Goal: Information Seeking & Learning: Learn about a topic

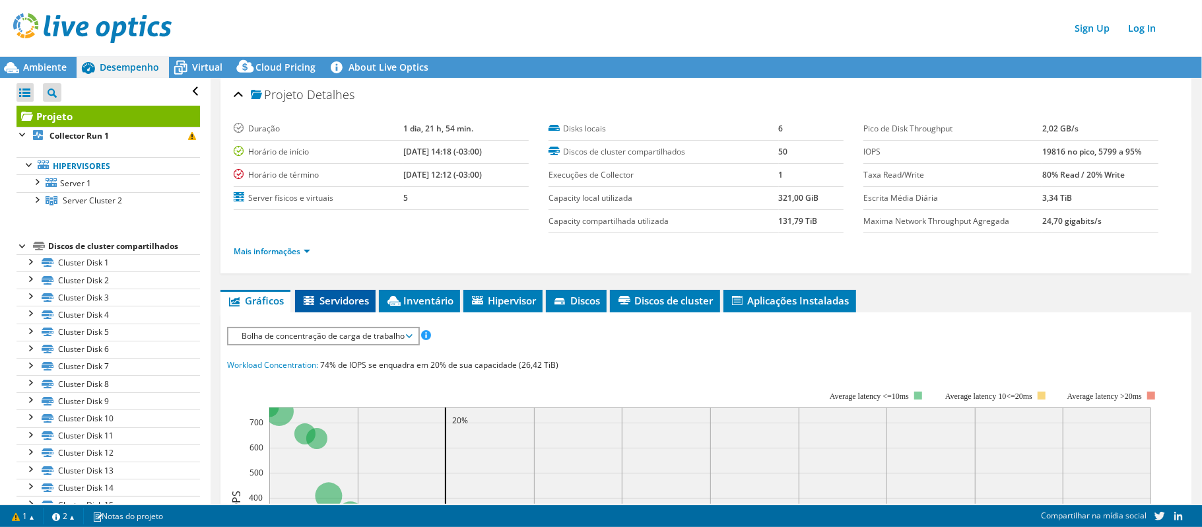
click at [325, 307] on li "Servidores" at bounding box center [335, 301] width 81 height 22
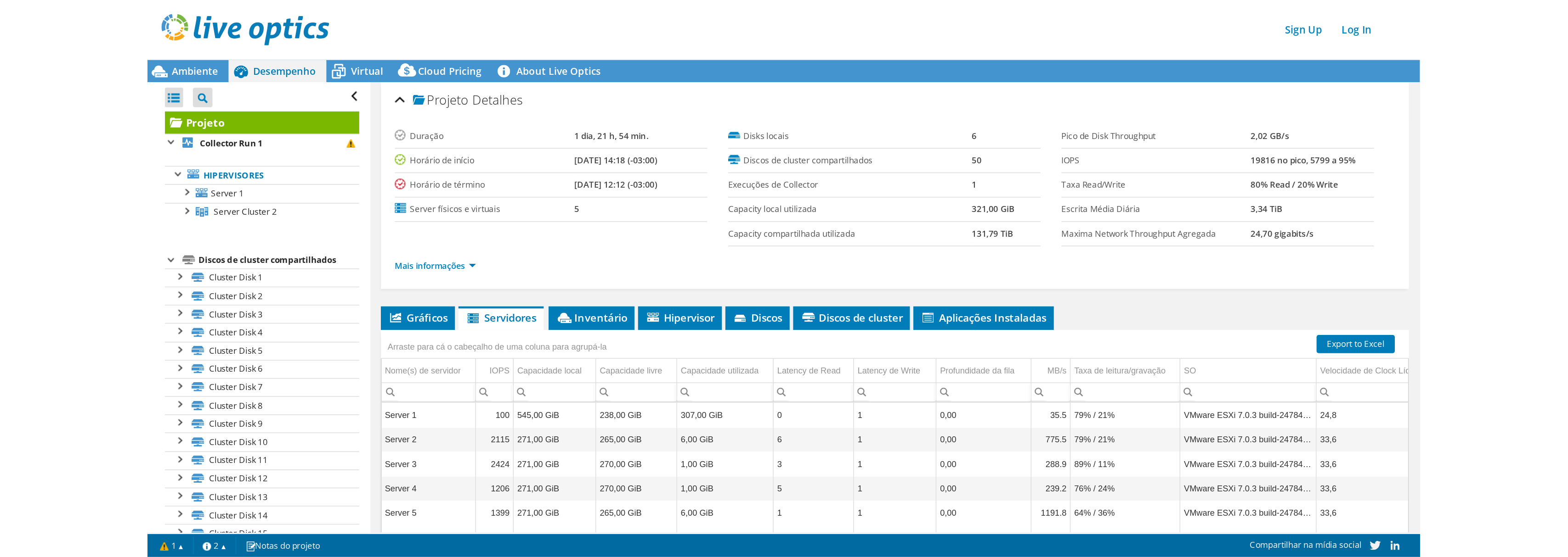
scroll to position [61, 0]
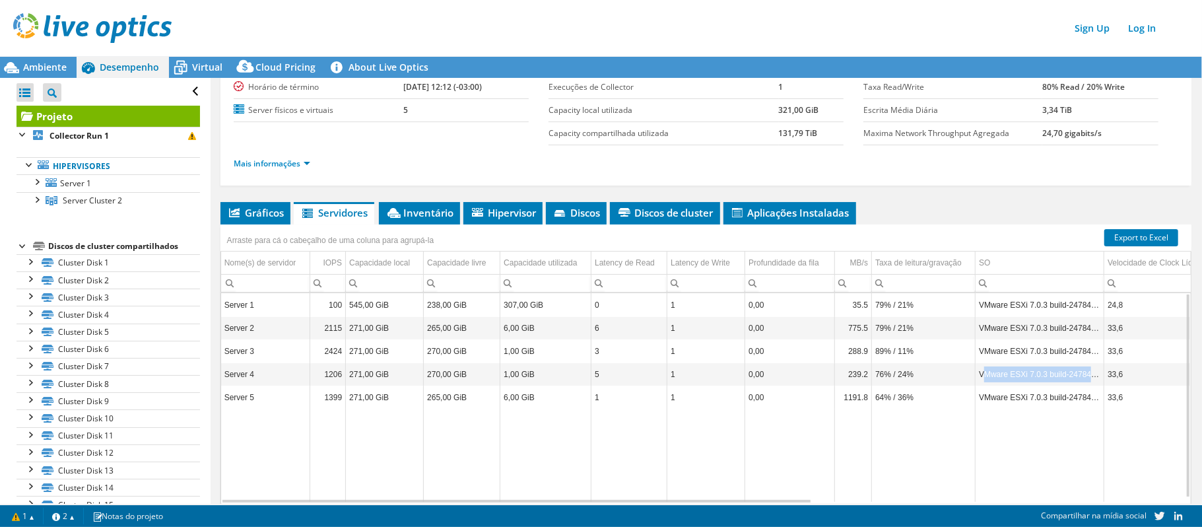
drag, startPoint x: 998, startPoint y: 374, endPoint x: 1094, endPoint y: 378, distance: 95.8
click at [1094, 378] on td "VMware ESXi 7.0.3 build-24784741" at bounding box center [1040, 374] width 129 height 23
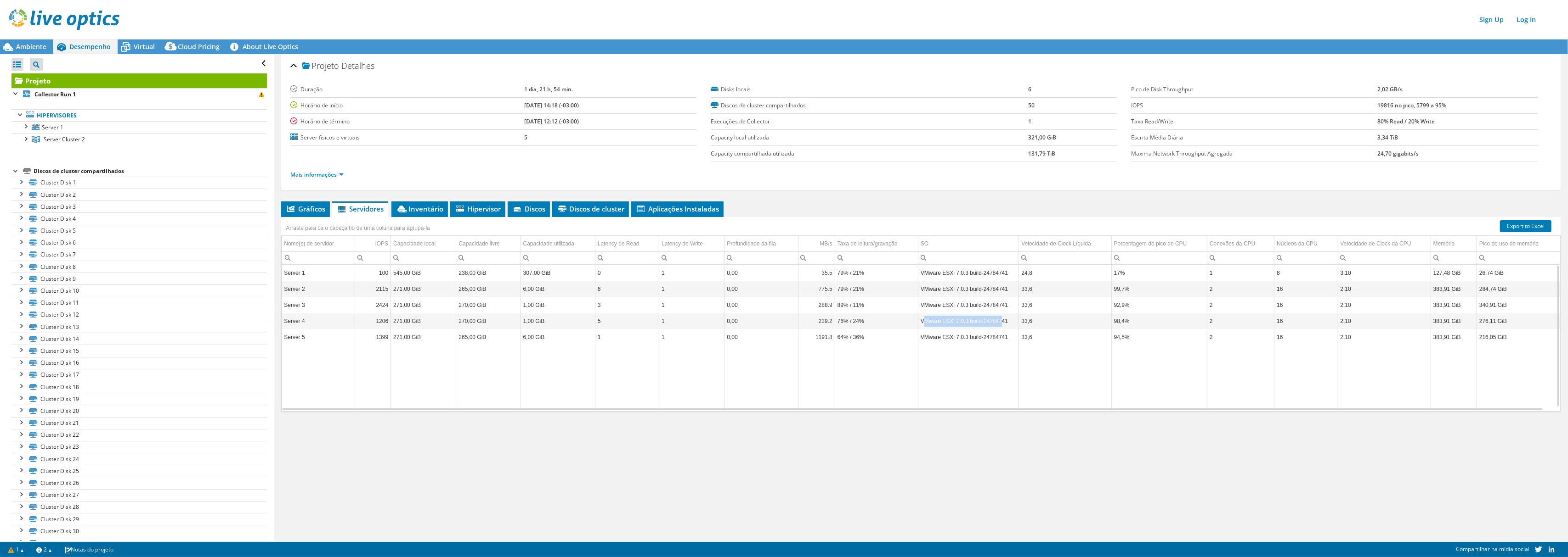
scroll to position [0, 0]
click at [302, 209] on span "Gráficos" at bounding box center [306, 209] width 40 height 9
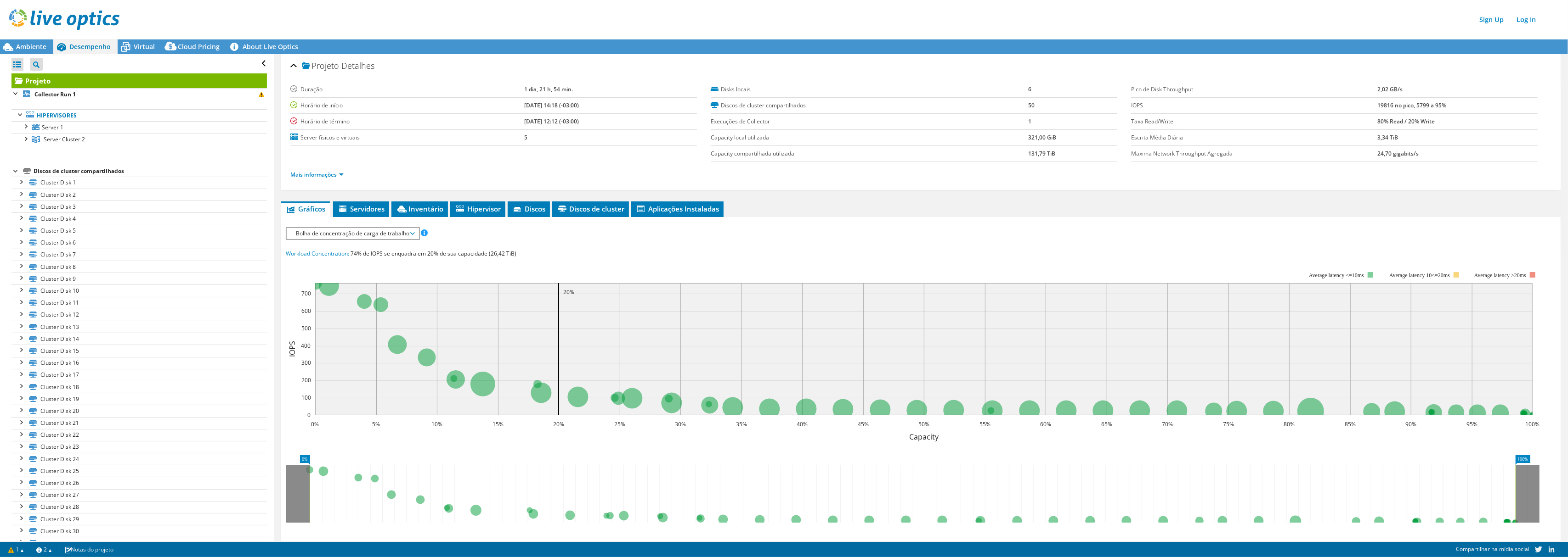
click at [352, 235] on span "Bolha de concentração de carga de trabalho" at bounding box center [352, 234] width 122 height 11
click at [333, 294] on li "Porcentagem da CPU" at bounding box center [352, 300] width 132 height 11
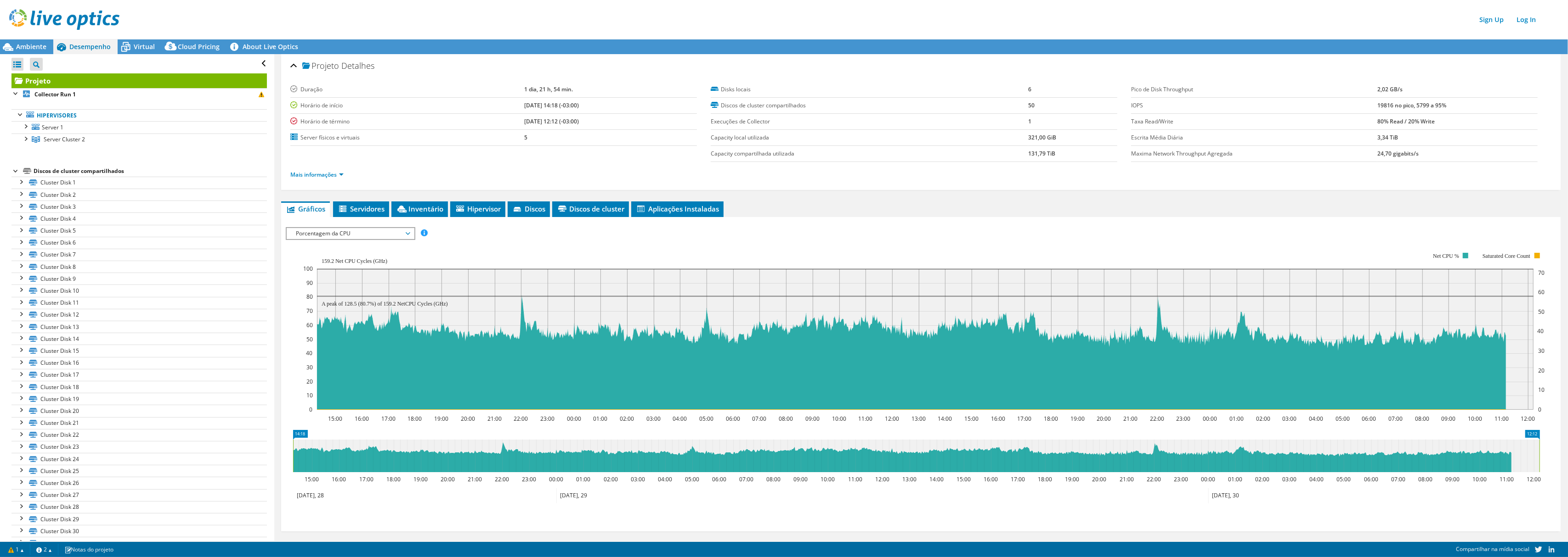
click at [359, 235] on span "Porcentagem da CPU" at bounding box center [350, 234] width 118 height 11
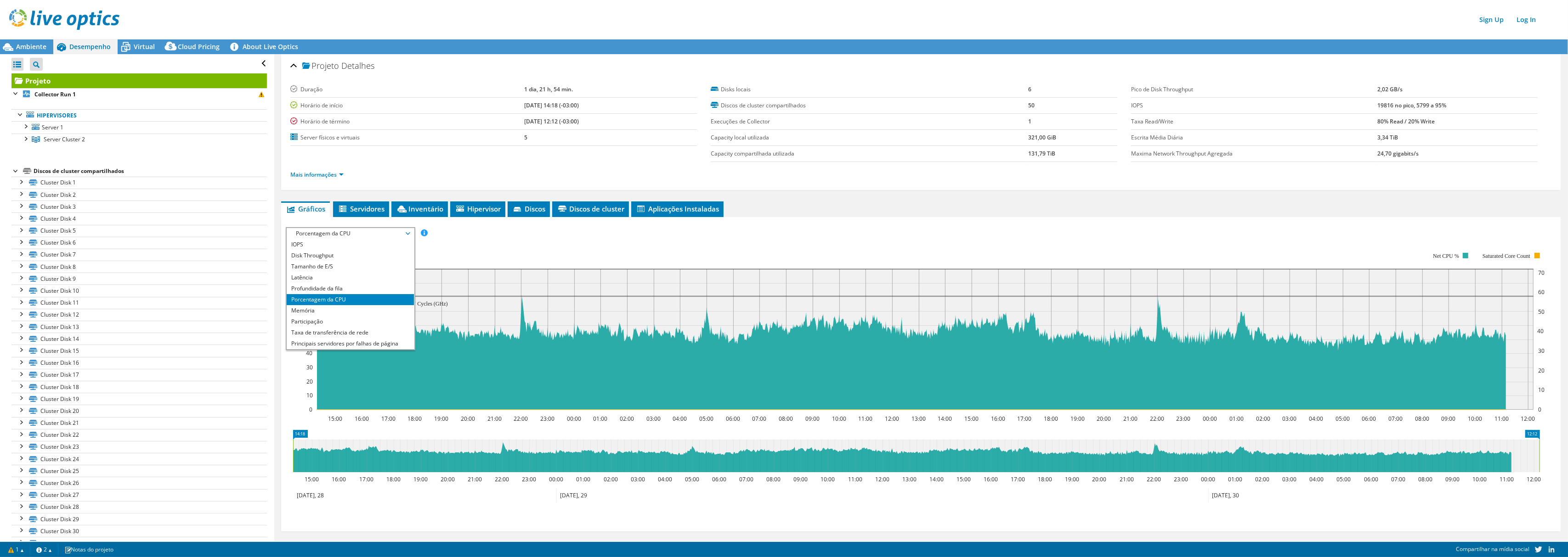
click at [359, 235] on span "Porcentagem da CPU" at bounding box center [350, 234] width 118 height 11
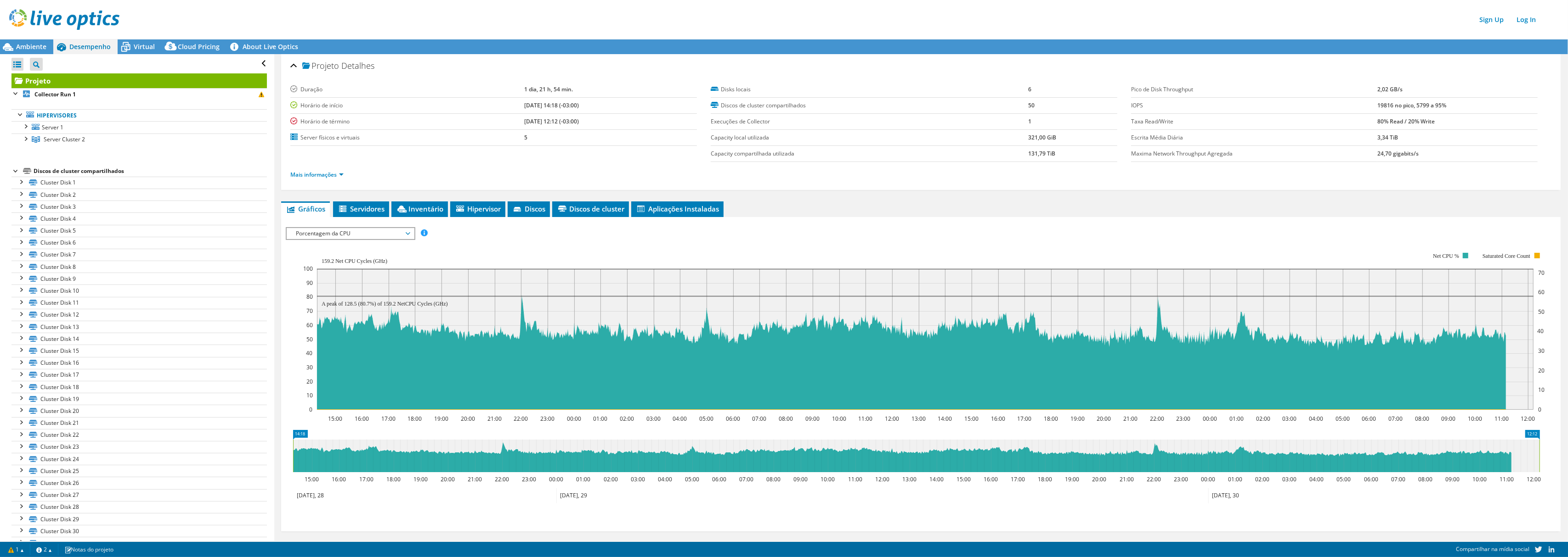
click at [359, 235] on span "Porcentagem da CPU" at bounding box center [350, 234] width 118 height 11
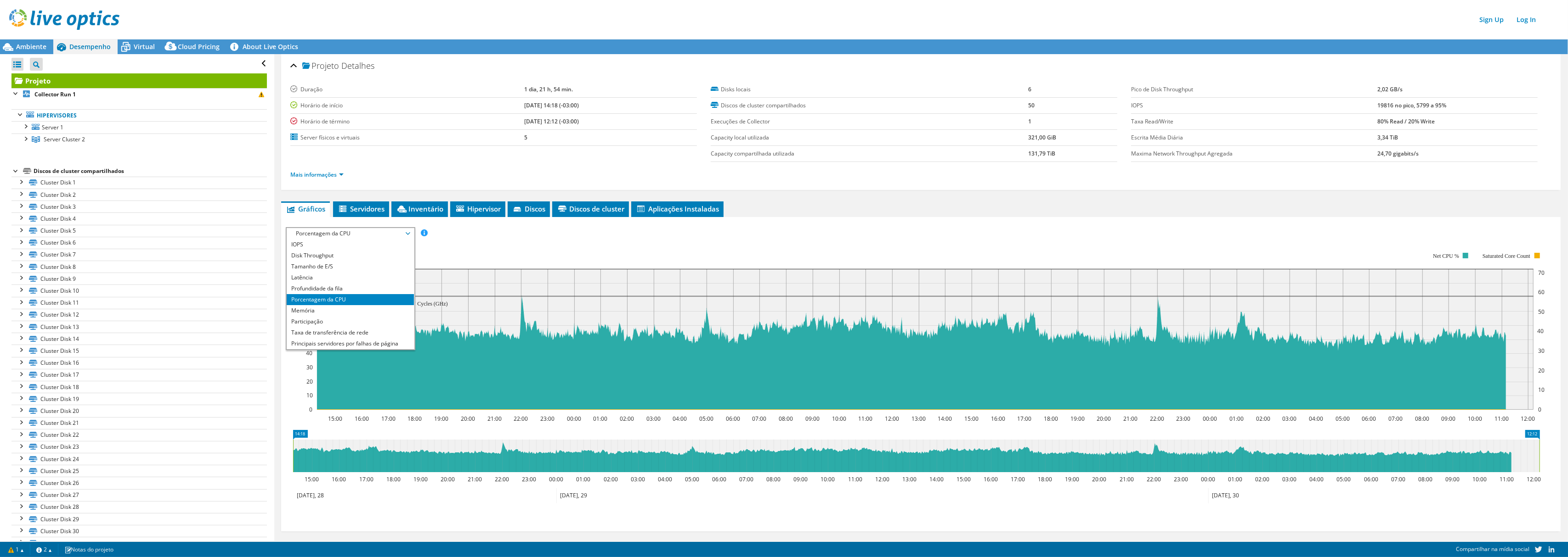
click at [359, 235] on span "Porcentagem da CPU" at bounding box center [350, 234] width 118 height 11
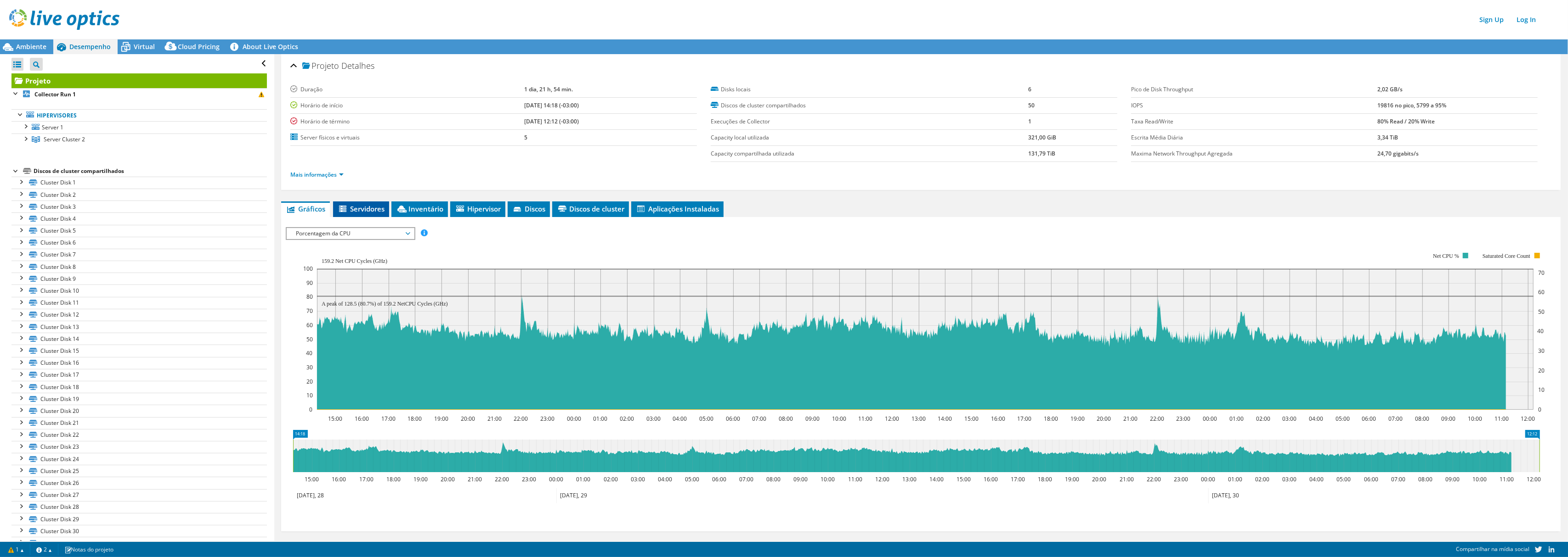
click at [356, 211] on span "Servidores" at bounding box center [361, 209] width 47 height 9
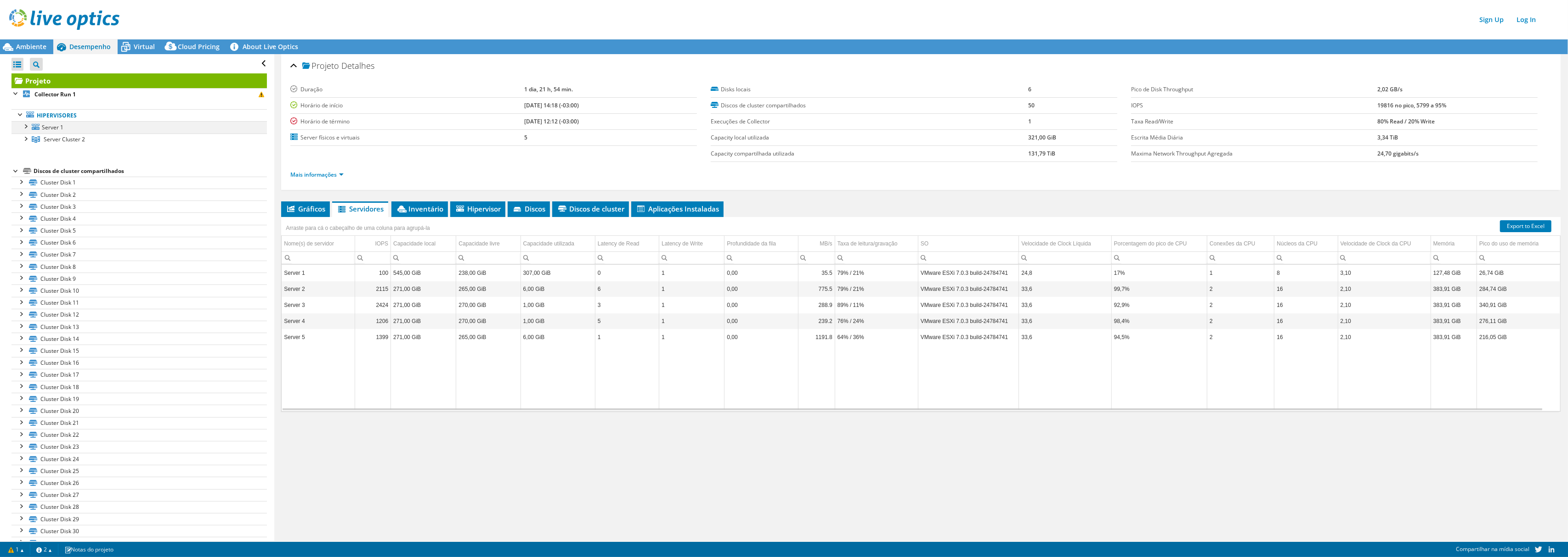
click at [23, 126] on div at bounding box center [25, 125] width 9 height 9
click at [26, 125] on div at bounding box center [25, 125] width 9 height 9
click at [26, 143] on div at bounding box center [25, 138] width 9 height 9
click at [31, 161] on div at bounding box center [29, 161] width 9 height 9
click at [28, 166] on div at bounding box center [29, 161] width 9 height 9
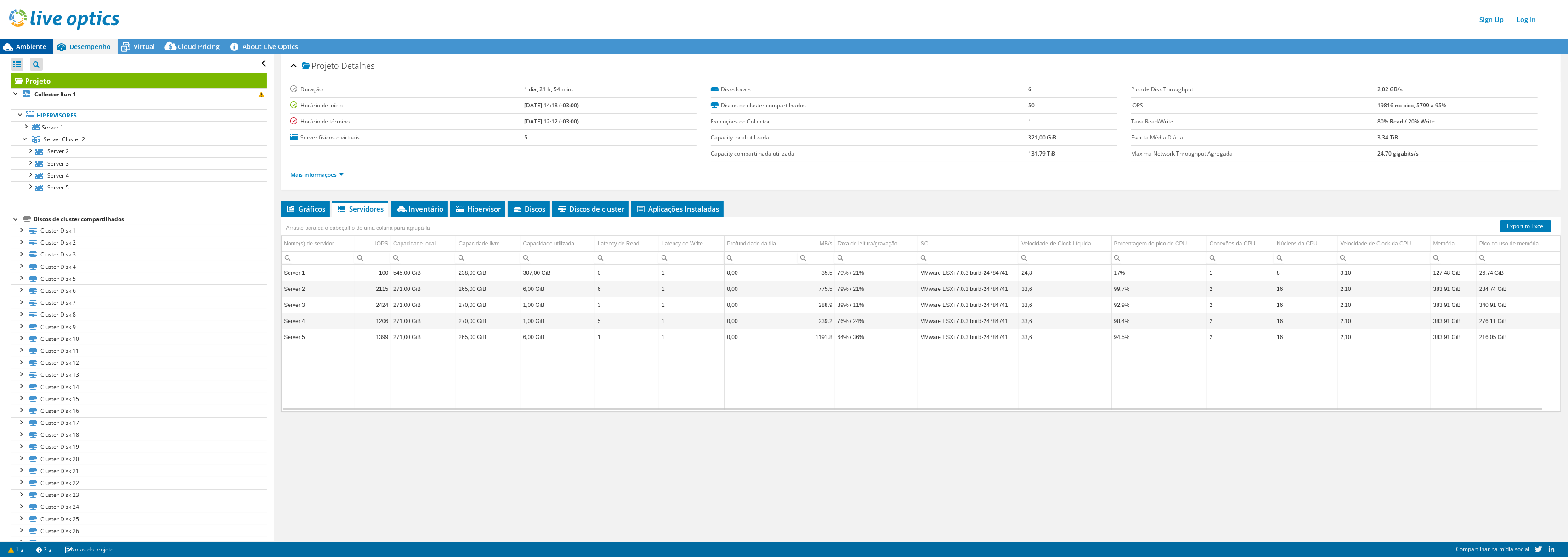
click at [42, 48] on span "Ambiente" at bounding box center [31, 47] width 31 height 9
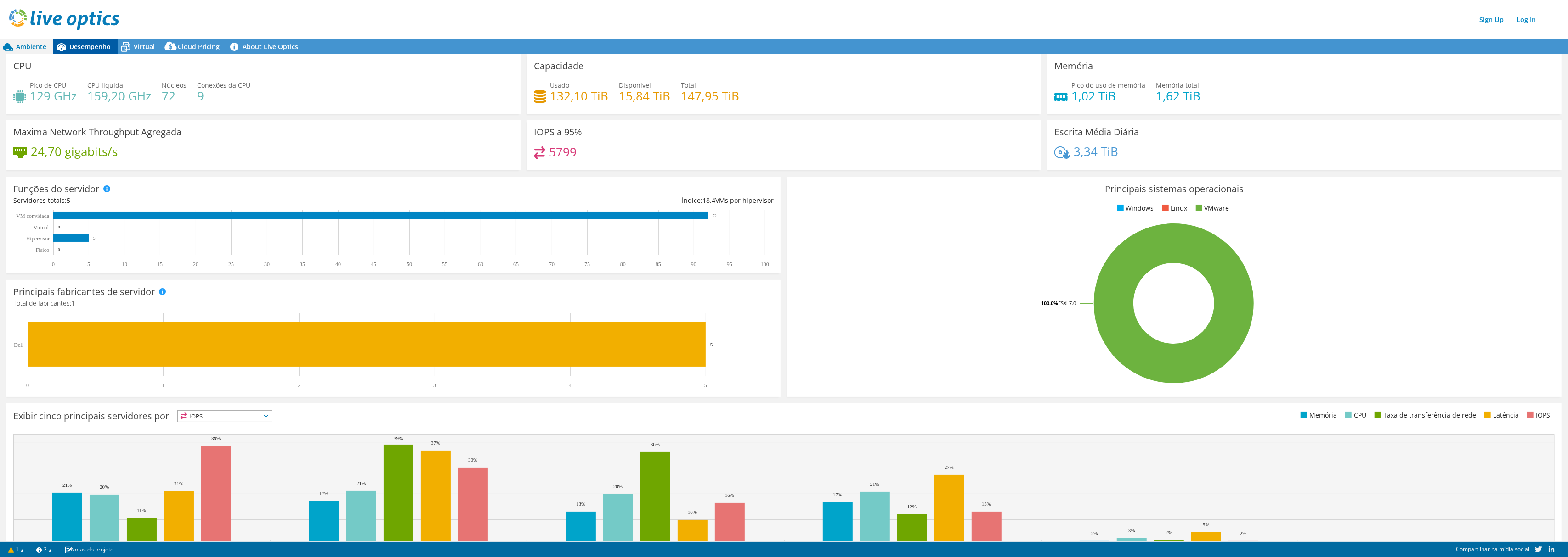
click at [109, 46] on span "Desempenho" at bounding box center [90, 47] width 41 height 9
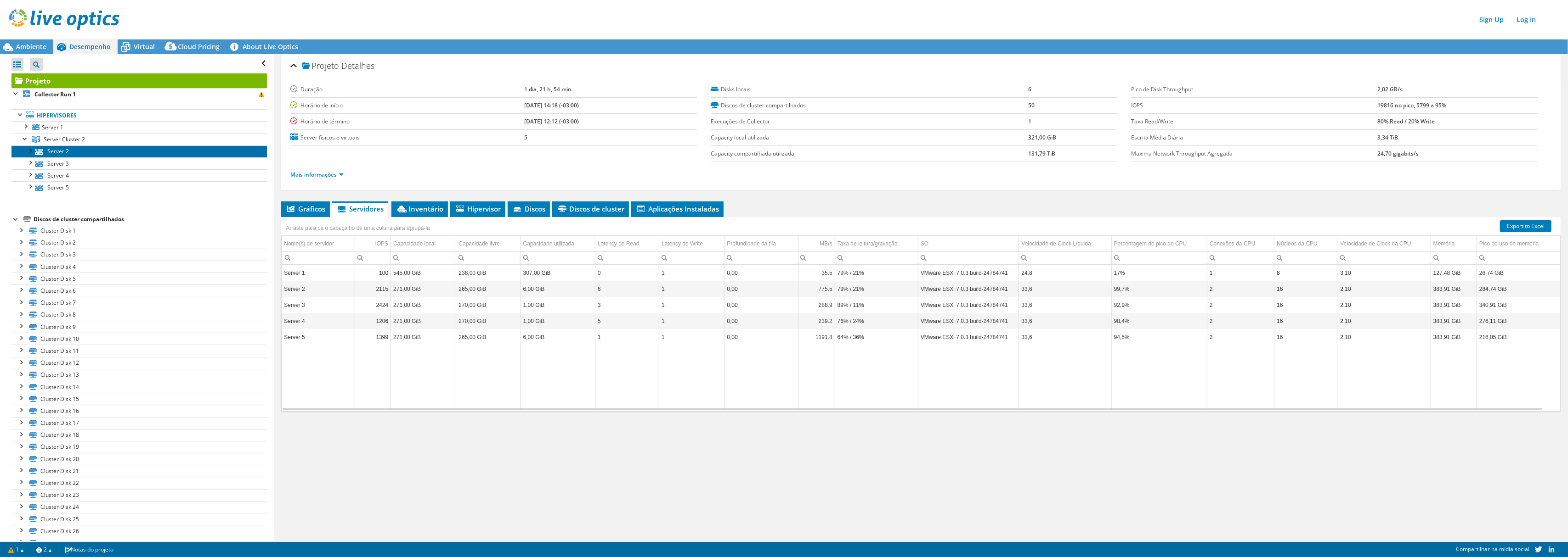
click at [56, 150] on link "Server 2" at bounding box center [139, 151] width 255 height 12
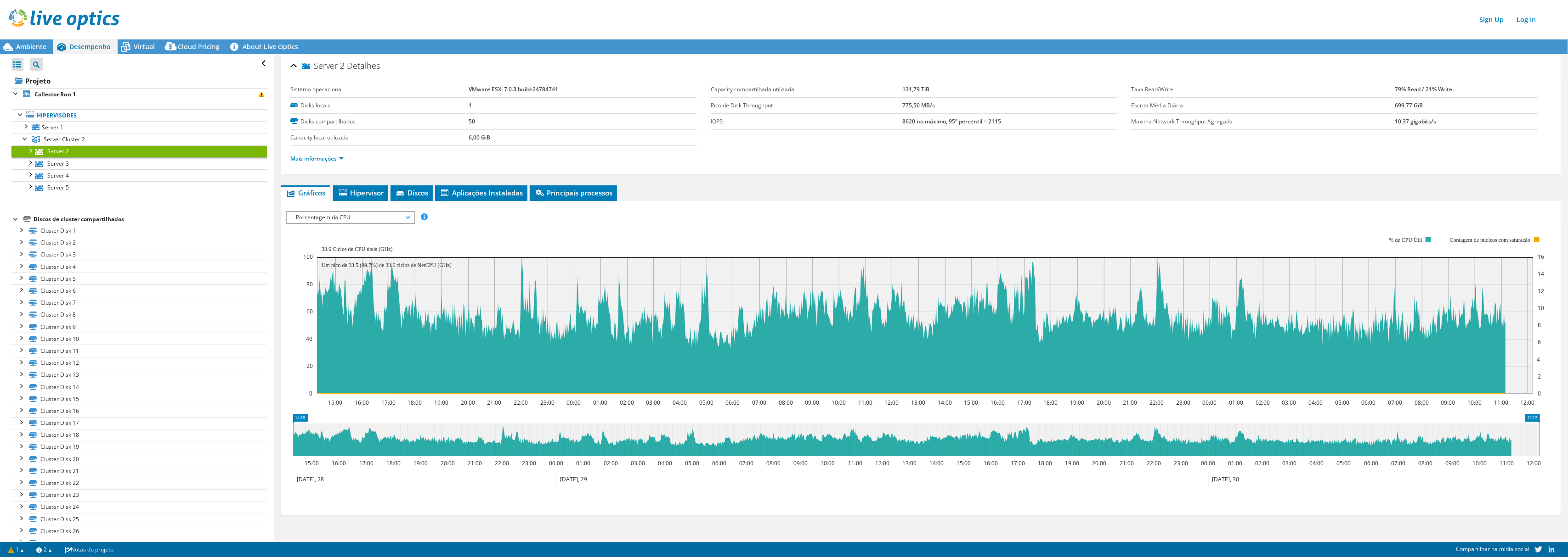
click at [364, 209] on div "IOPS Disk Throughput Tamanho de E/S Latência Profundidade da fila Porcentagem d…" at bounding box center [921, 361] width 1270 height 309
click at [366, 195] on span "Hipervisor" at bounding box center [361, 193] width 46 height 9
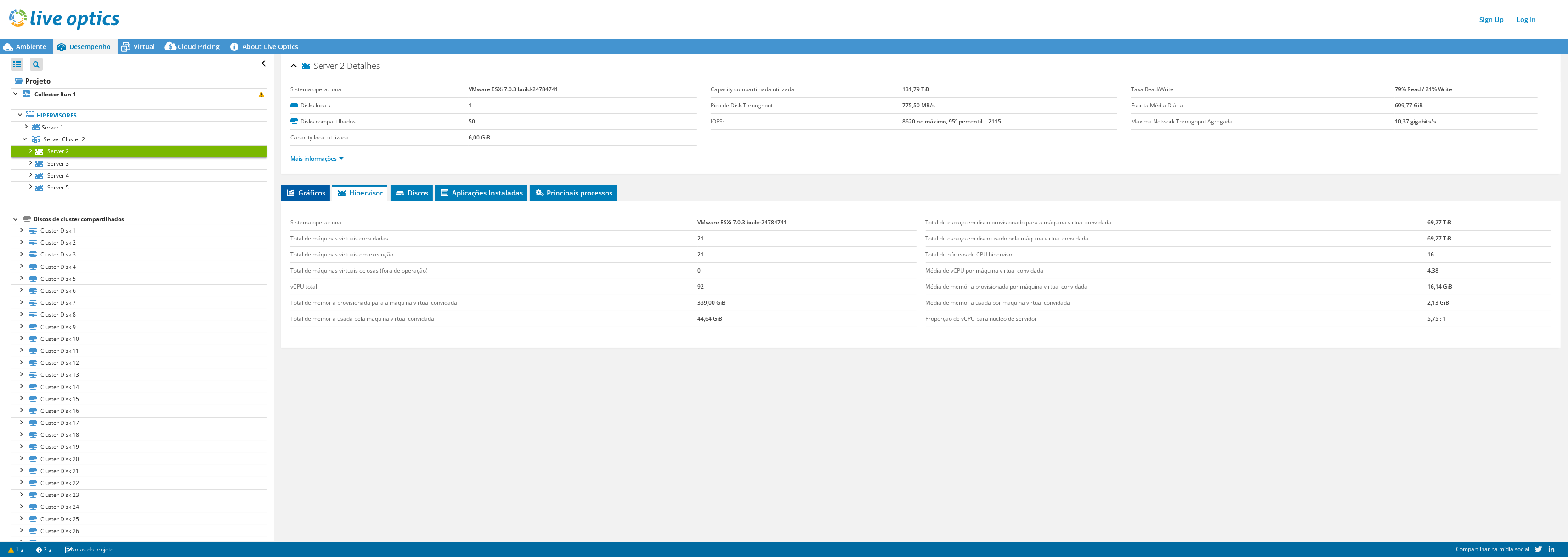
click at [315, 194] on span "Gráficos" at bounding box center [306, 193] width 40 height 9
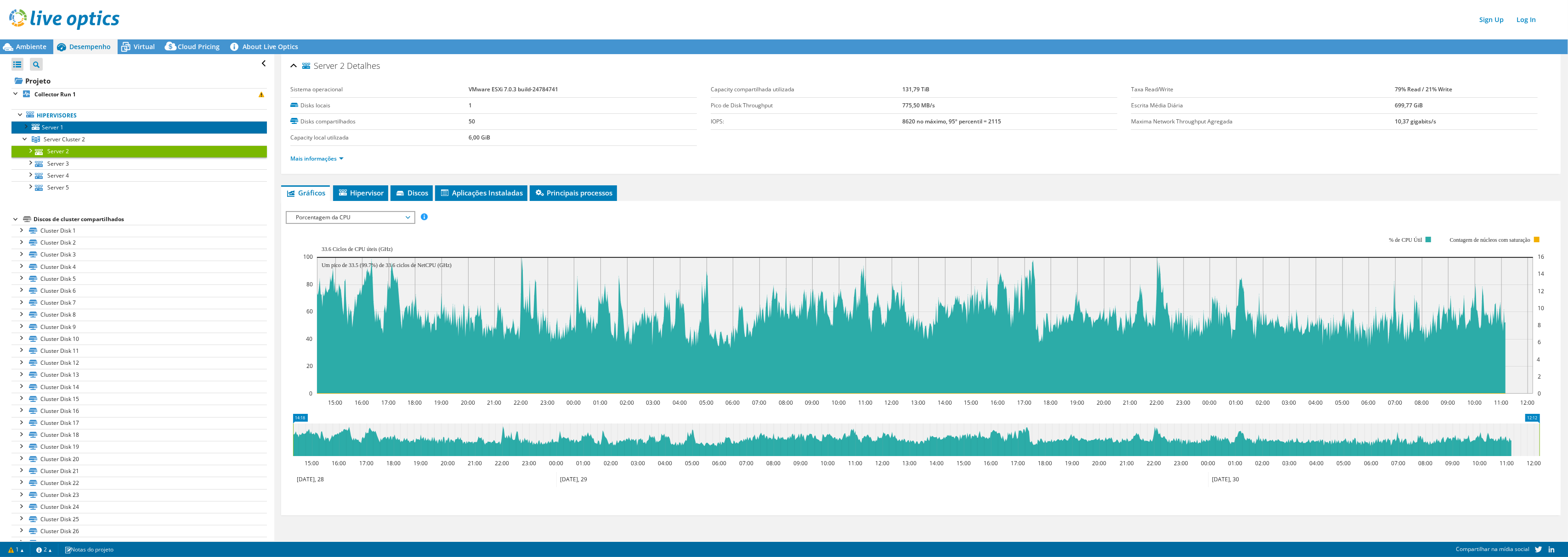
click at [71, 126] on link "Server 1" at bounding box center [139, 127] width 255 height 12
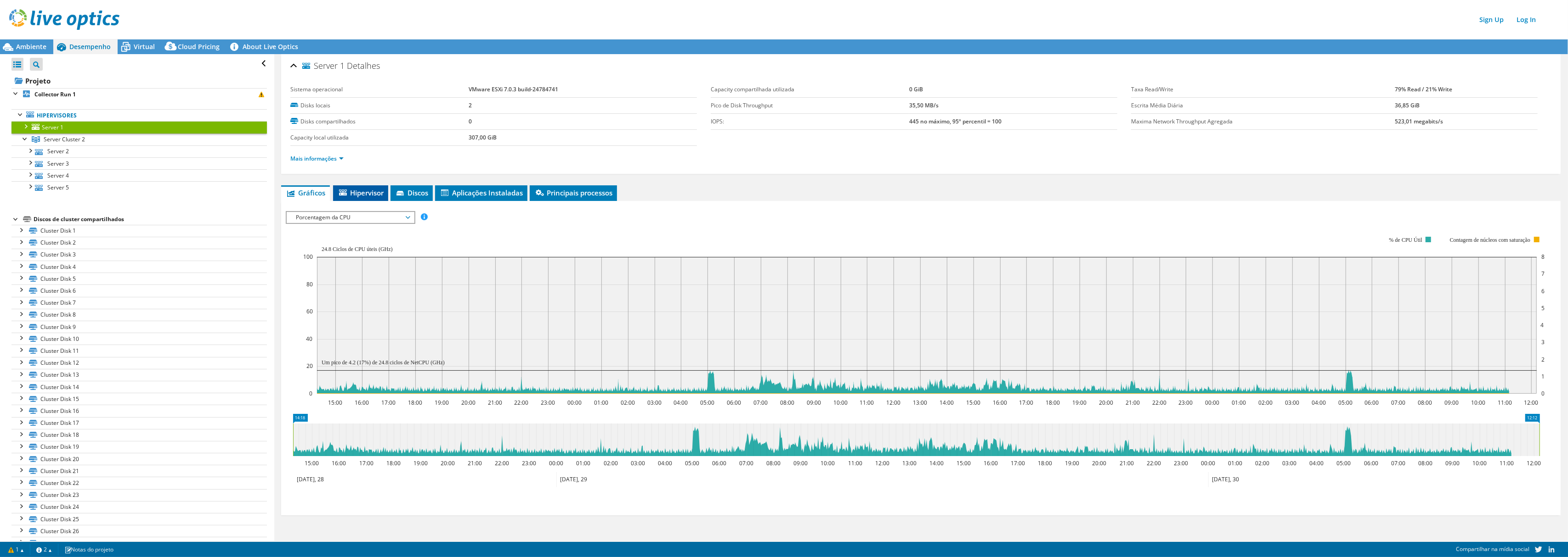
click at [367, 197] on li "Hipervisor" at bounding box center [361, 193] width 55 height 15
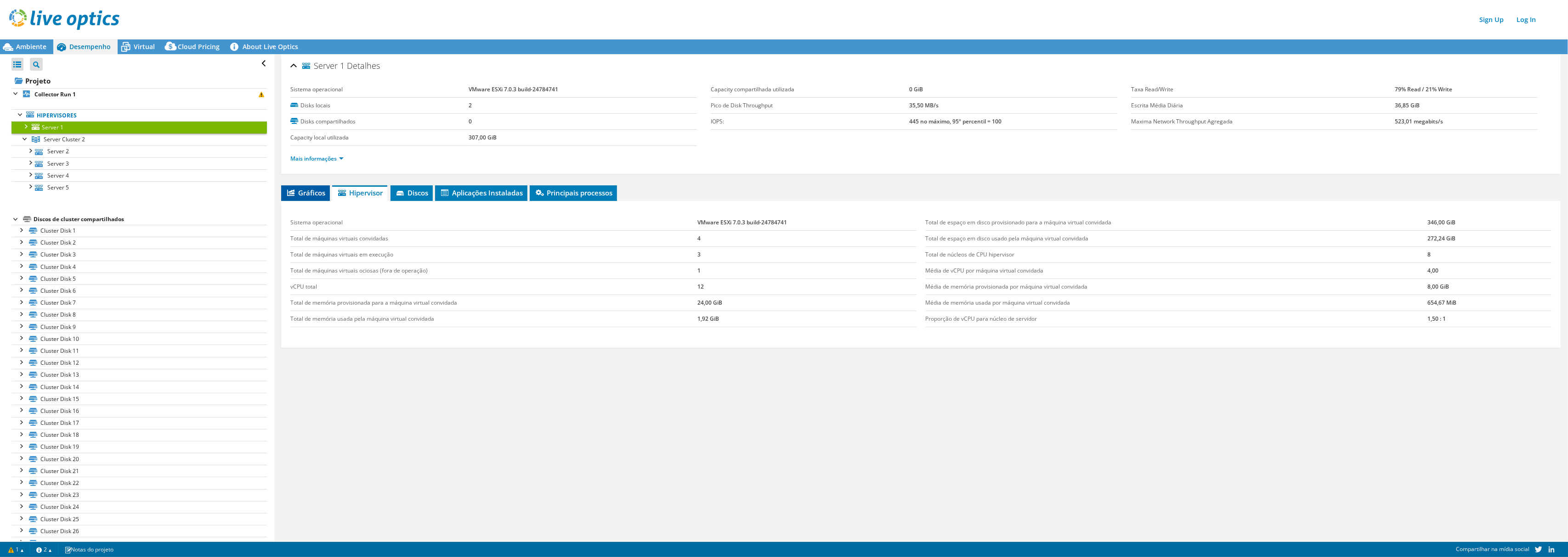
click at [303, 190] on span "Gráficos" at bounding box center [306, 193] width 40 height 9
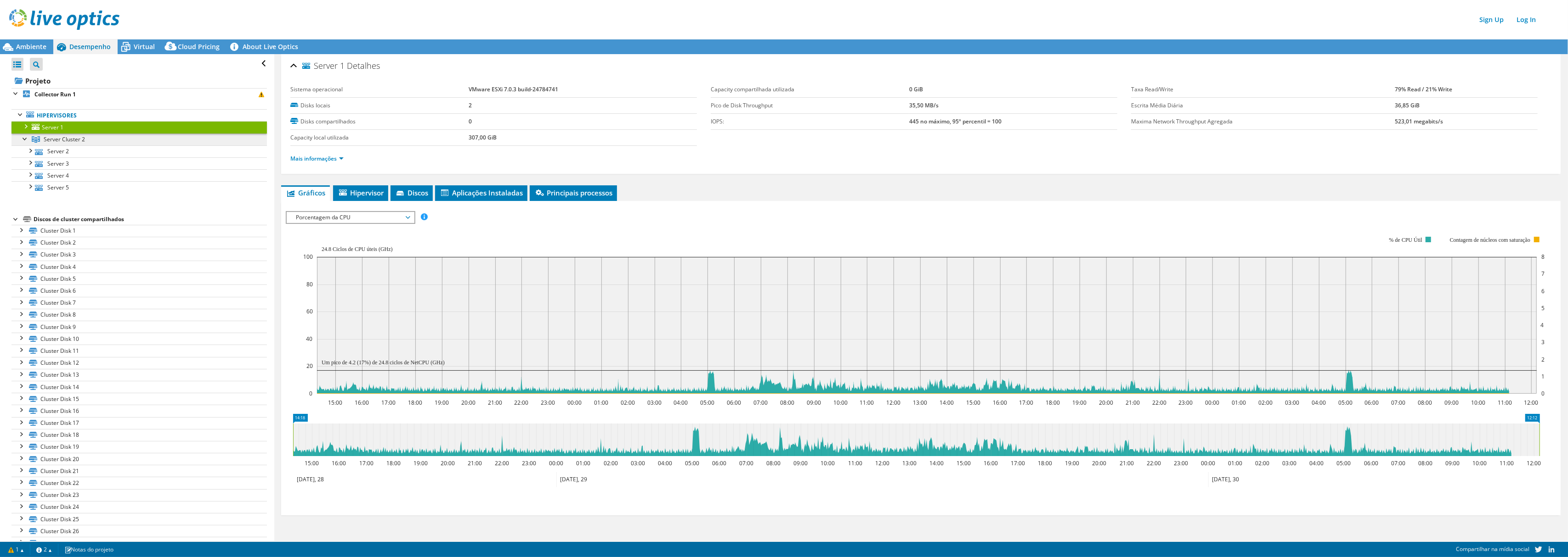
click at [71, 137] on span "Server Cluster 2" at bounding box center [64, 139] width 41 height 8
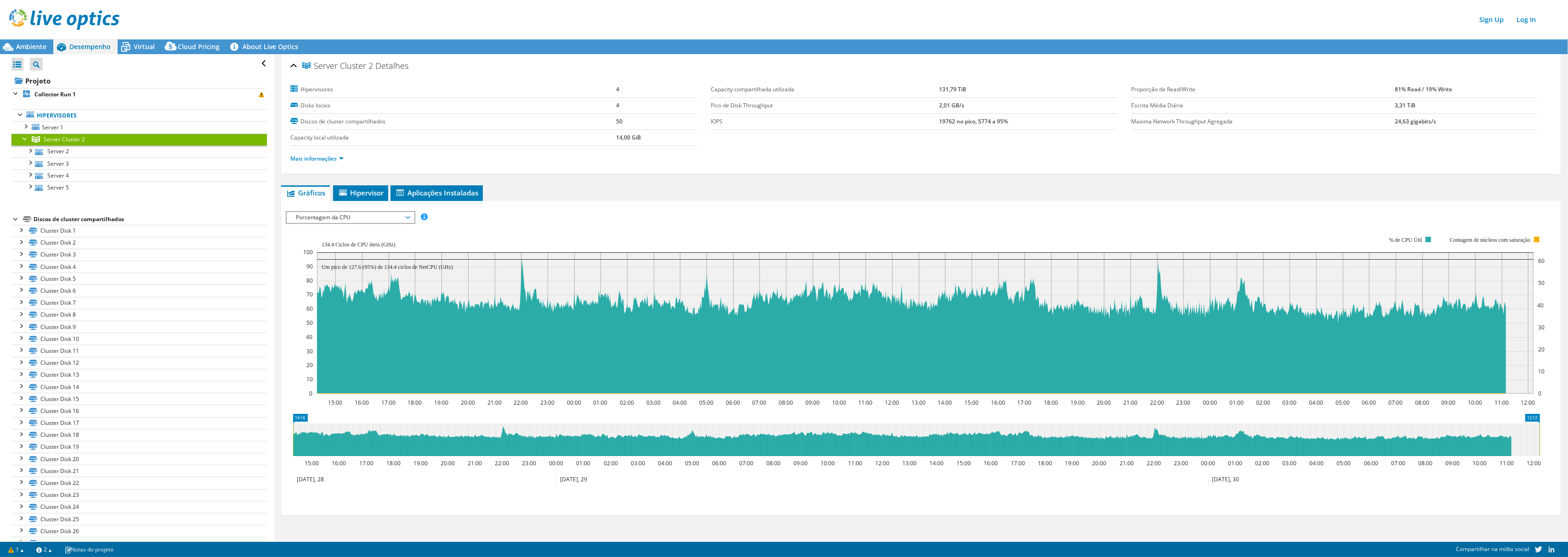
click at [361, 218] on span "Porcentagem da CPU" at bounding box center [350, 218] width 118 height 11
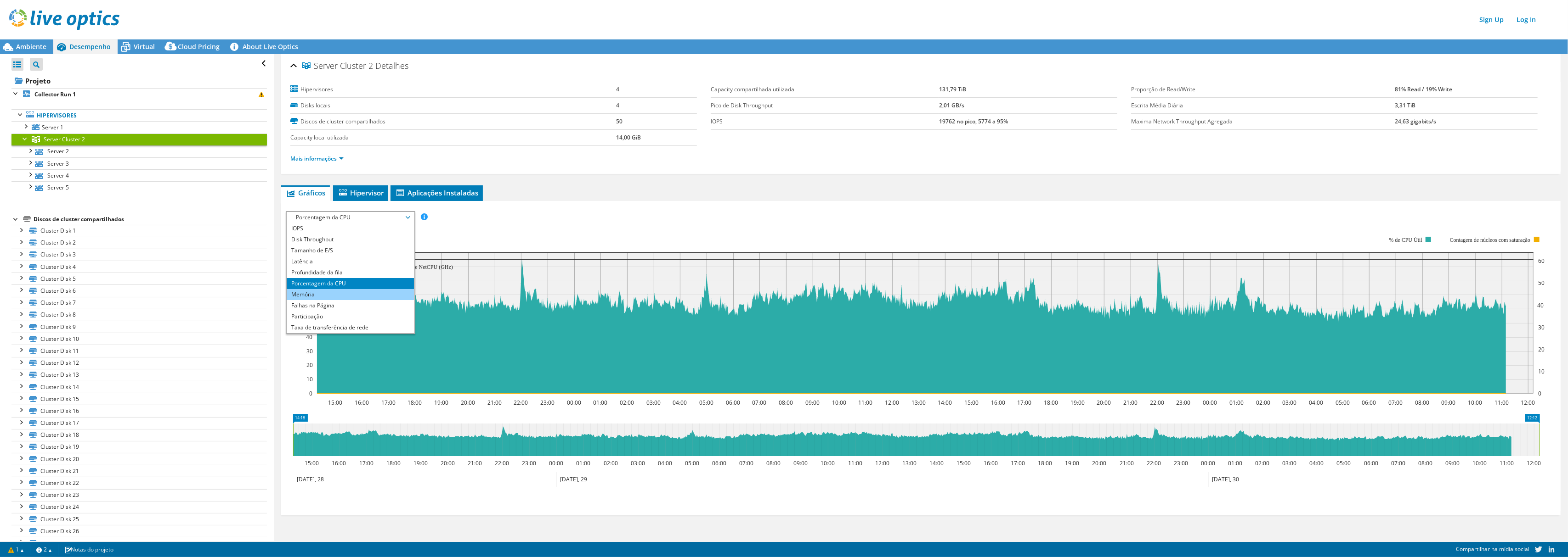
click at [325, 293] on li "Memória" at bounding box center [350, 295] width 127 height 11
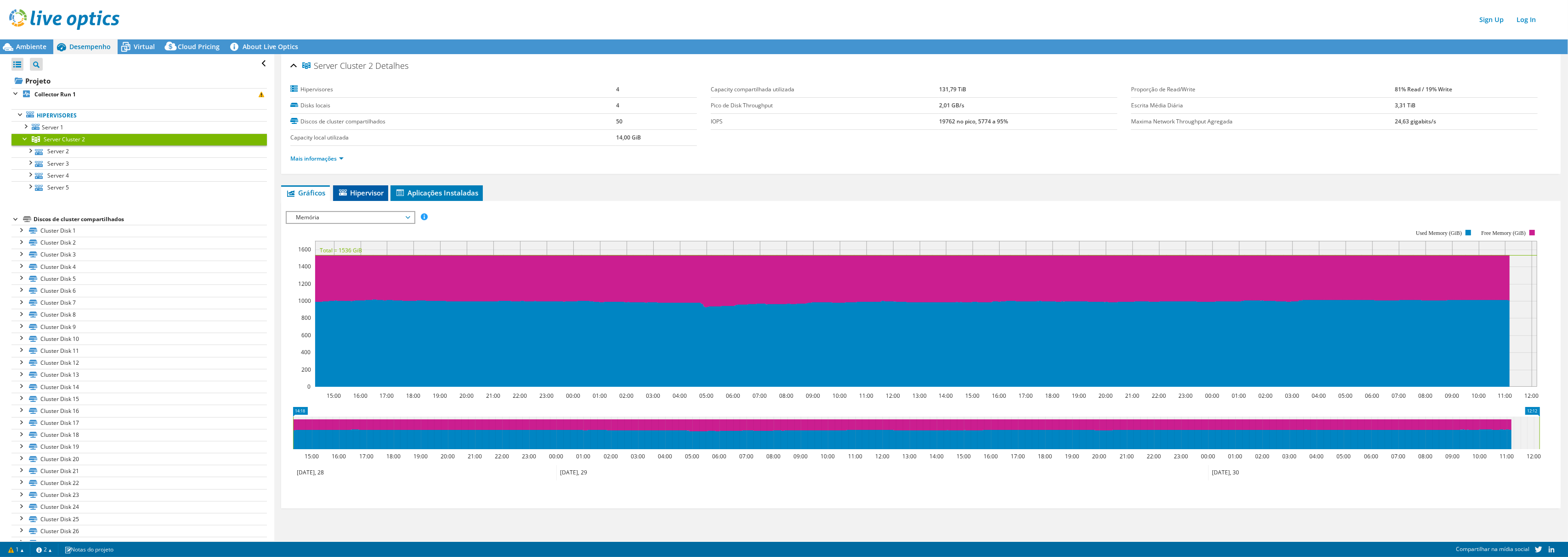
click at [358, 196] on span "Hipervisor" at bounding box center [361, 193] width 46 height 9
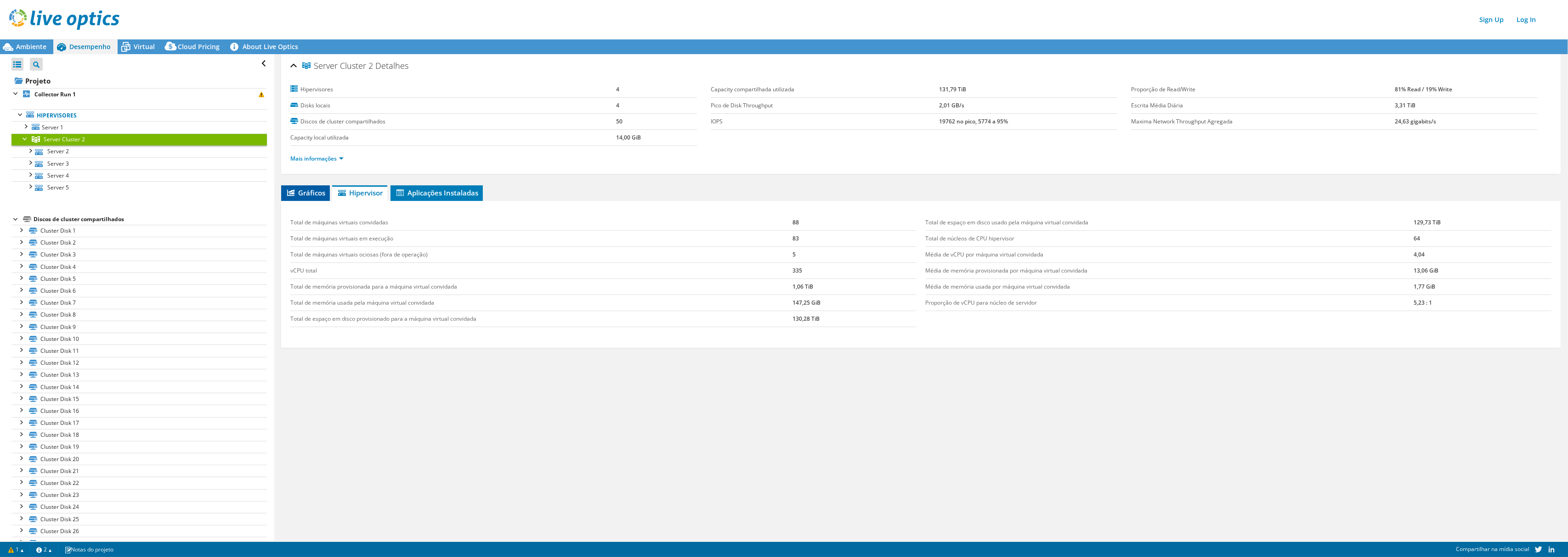
click at [312, 195] on span "Gráficos" at bounding box center [306, 193] width 40 height 9
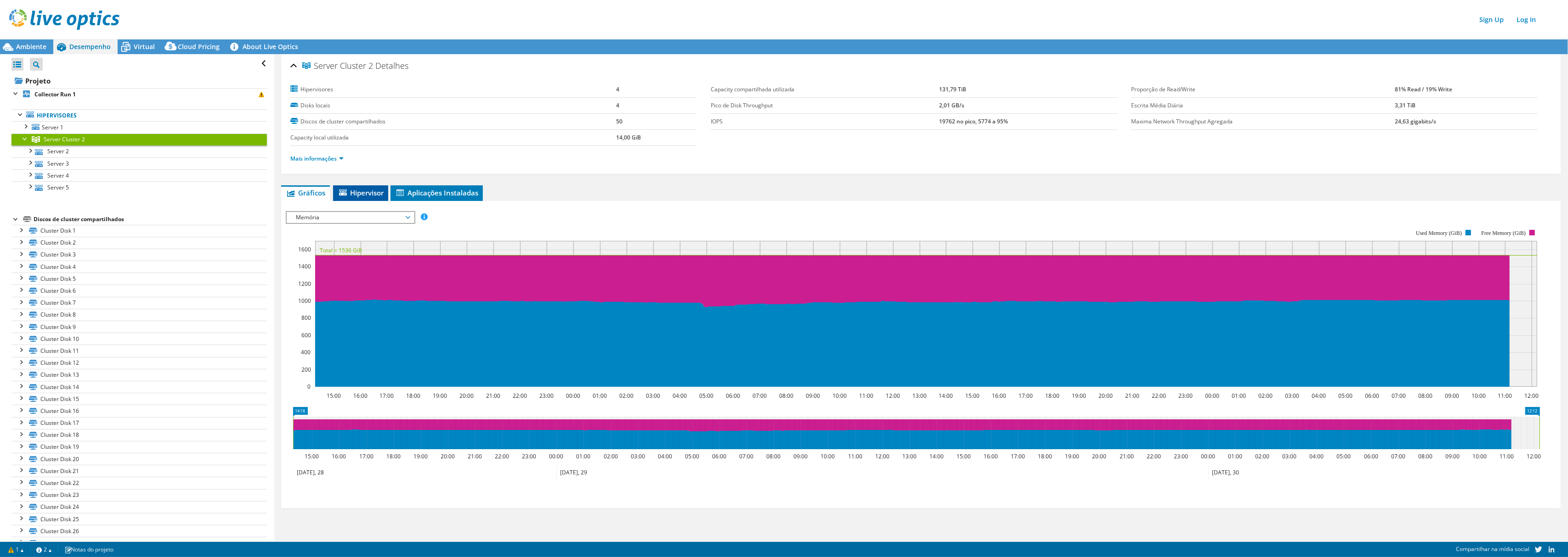
click at [358, 193] on span "Hipervisor" at bounding box center [361, 193] width 46 height 9
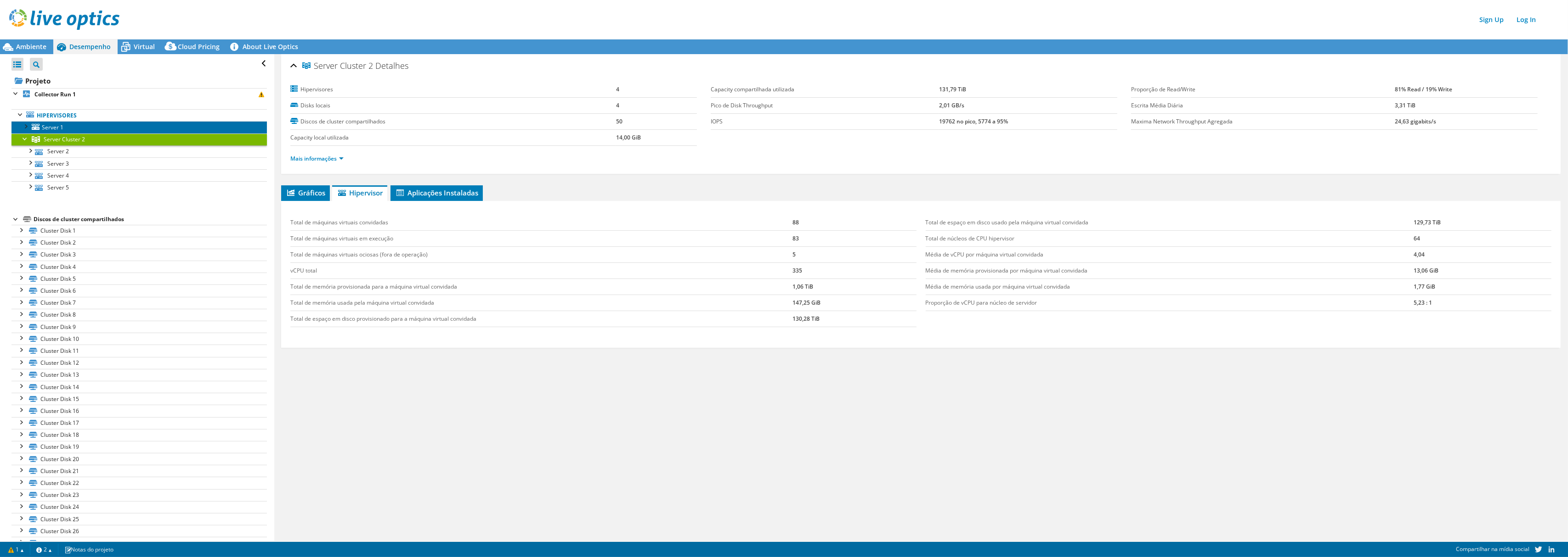
click at [56, 130] on span "Server 1" at bounding box center [52, 127] width 22 height 8
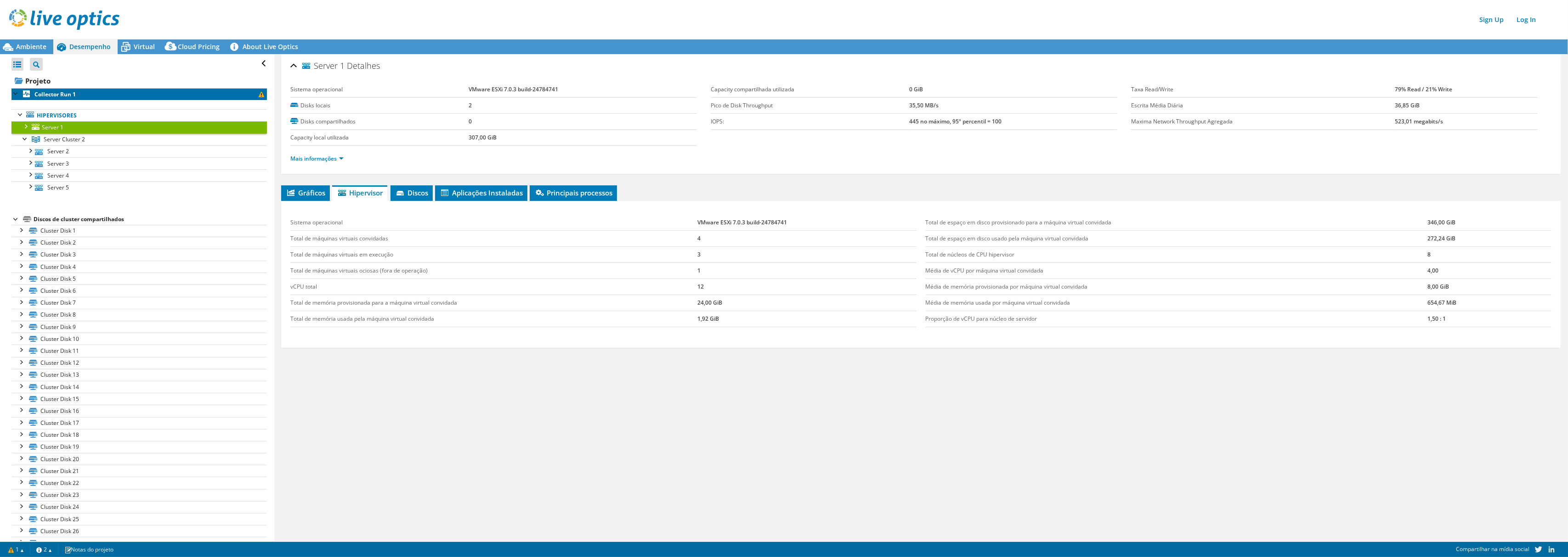
click at [54, 89] on link "Collector Run 1" at bounding box center [139, 94] width 255 height 12
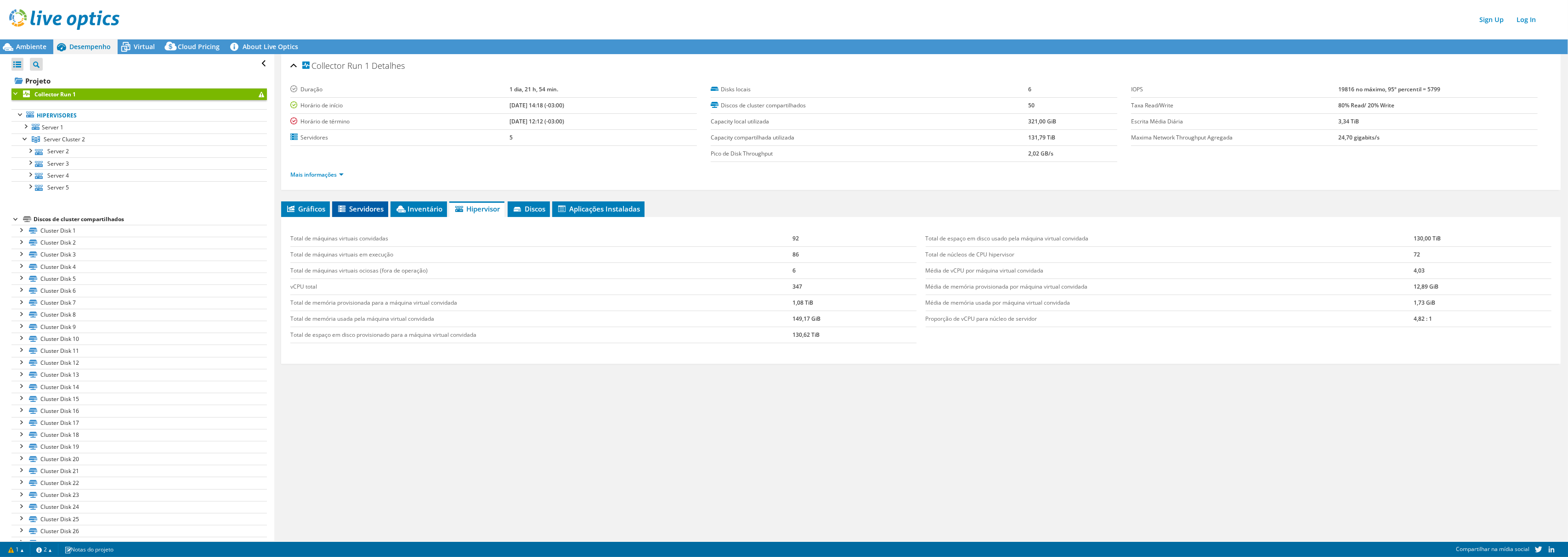
click at [370, 207] on span "Servidores" at bounding box center [360, 209] width 47 height 9
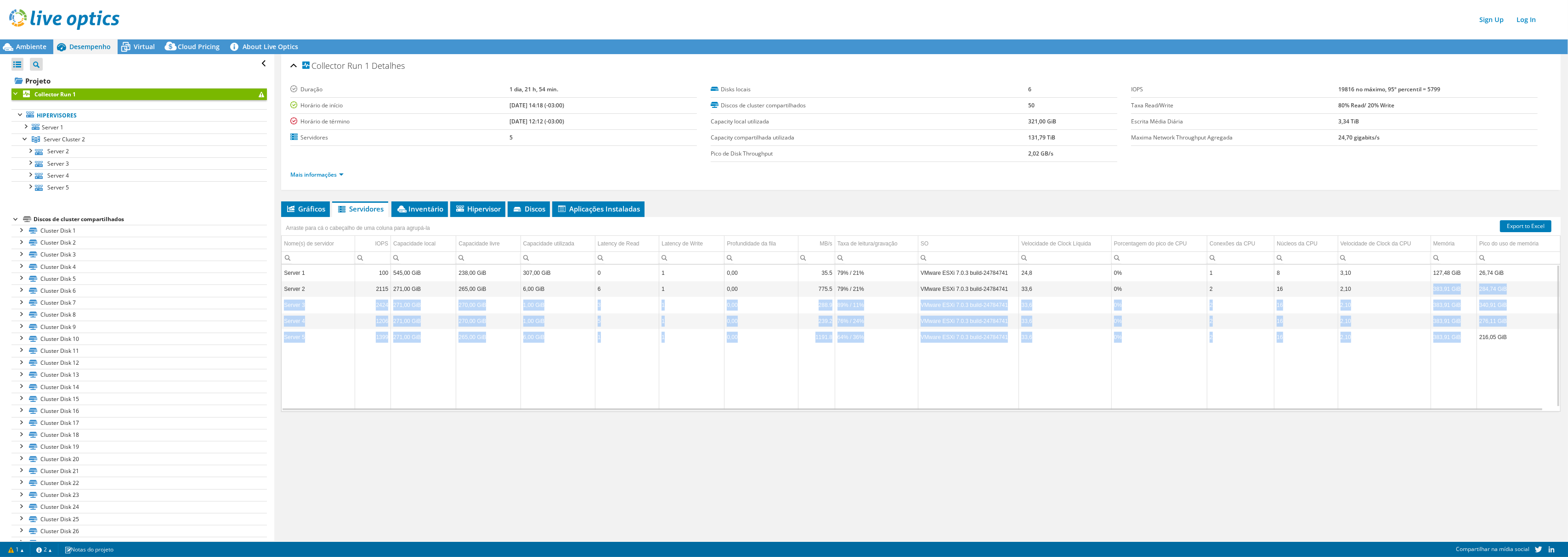
drag, startPoint x: 1459, startPoint y: 337, endPoint x: 1427, endPoint y: 292, distance: 55.2
click at [836, 292] on tbody "Server 1 100 545,00 GiB 238,00 GiB 307,00 GiB 0 1 0,00 35.5 79% / 21% VMware ES…" at bounding box center [921, 338] width 1278 height 145
click at [836, 293] on td "383,91 GiB" at bounding box center [1453, 289] width 46 height 16
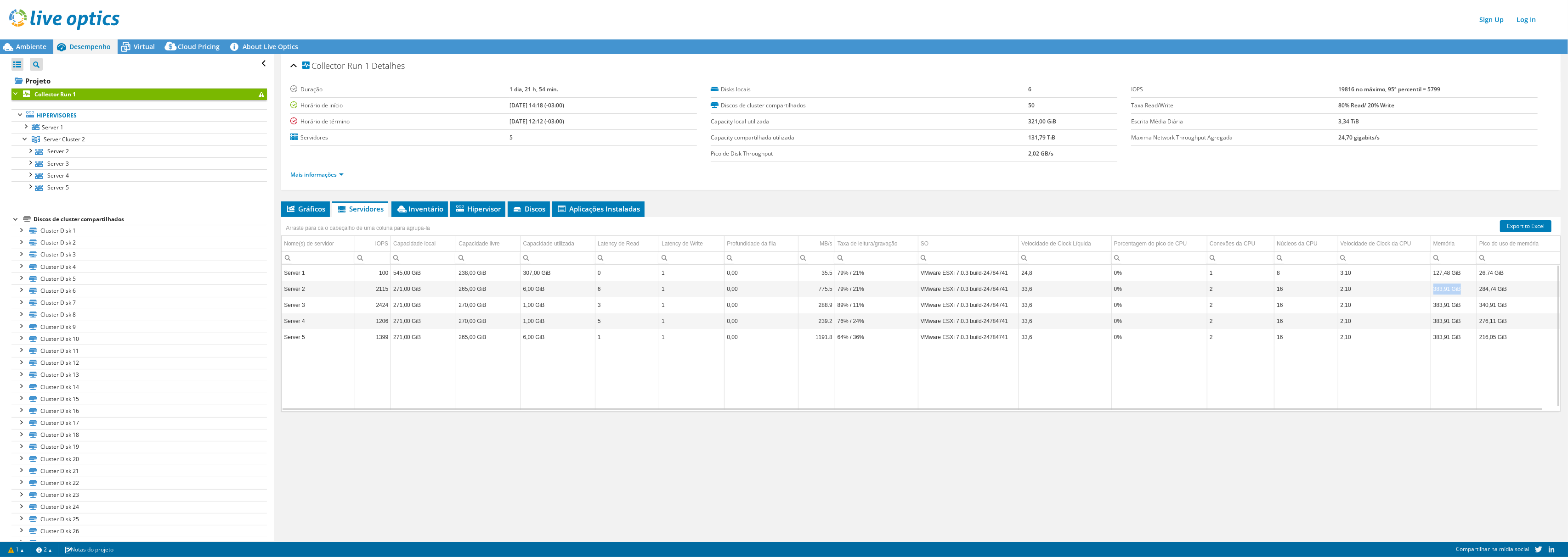
drag, startPoint x: 1432, startPoint y: 287, endPoint x: 1456, endPoint y: 290, distance: 24.2
click at [836, 290] on td "383,91 GiB" at bounding box center [1453, 289] width 46 height 16
